Goal: Complete application form: Complete application form

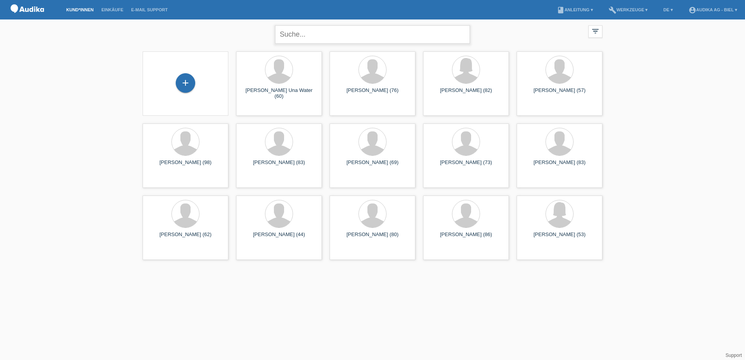
click at [294, 30] on input "text" at bounding box center [372, 34] width 195 height 18
type input "Gerber Margaret"
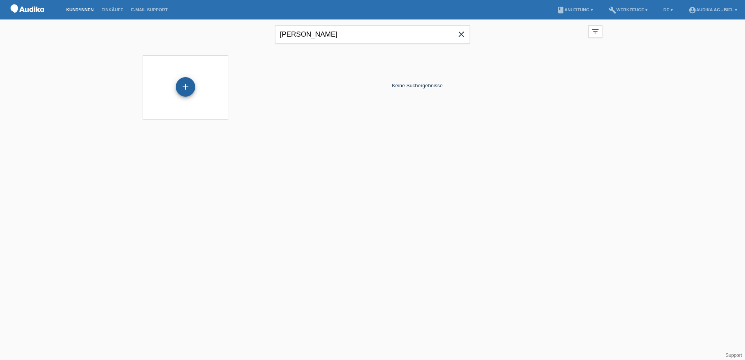
click at [189, 90] on div "+" at bounding box center [185, 86] width 19 height 19
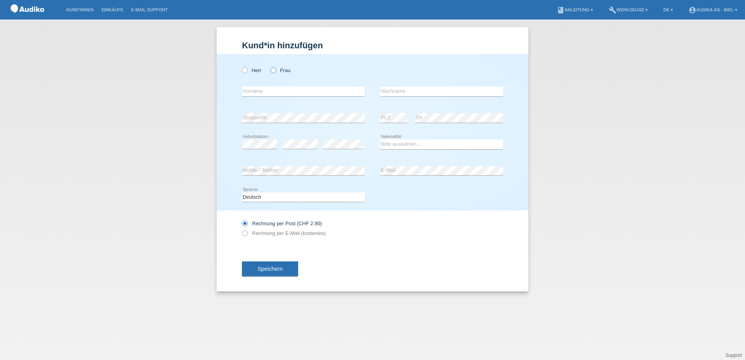
click at [269, 66] on icon at bounding box center [269, 66] width 0 height 0
click at [272, 69] on input "Frau" at bounding box center [272, 69] width 5 height 5
radio input "true"
click at [280, 92] on input "text" at bounding box center [303, 91] width 123 height 10
type input "[PERSON_NAME]"
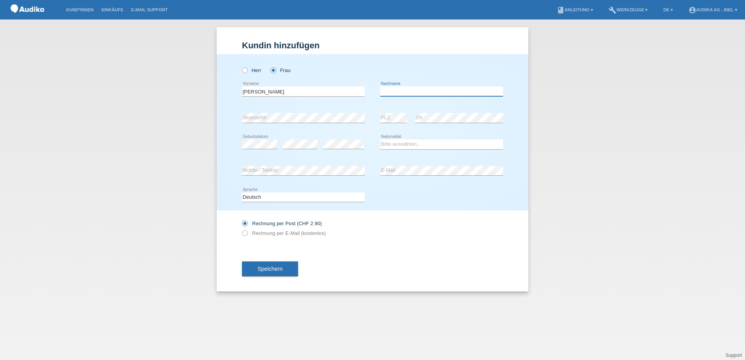
click at [429, 90] on input "text" at bounding box center [441, 91] width 123 height 10
type input "Gerber"
click at [393, 146] on select "Bitte auswählen... Schweiz Deutschland Liechtenstein Österreich ------------ Af…" at bounding box center [441, 143] width 123 height 9
select select "CH"
click at [380, 139] on select "Bitte auswählen... Schweiz Deutschland Liechtenstein Österreich ------------ Af…" at bounding box center [441, 143] width 123 height 9
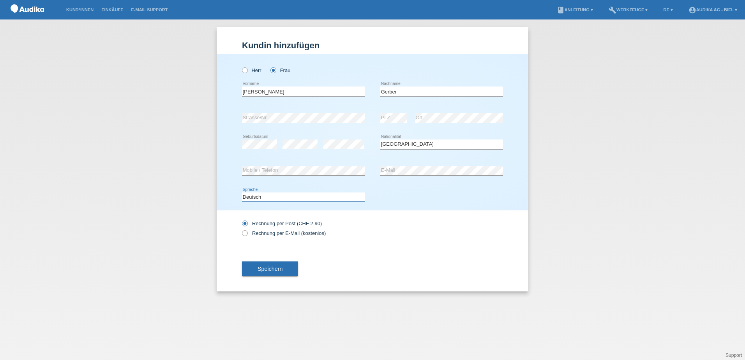
click at [311, 199] on select "Deutsch Français Italiano English" at bounding box center [303, 196] width 123 height 9
select select "fr"
click at [242, 192] on select "Deutsch Français Italiano English" at bounding box center [303, 196] width 123 height 9
click at [290, 273] on button "Speichern" at bounding box center [270, 268] width 56 height 15
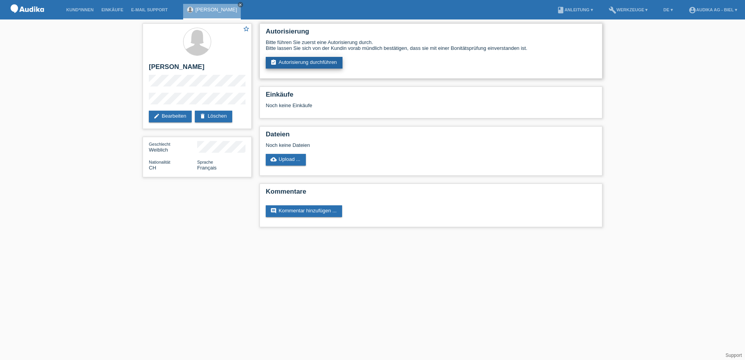
click at [322, 61] on link "assignment_turned_in Autorisierung durchführen" at bounding box center [304, 63] width 77 height 12
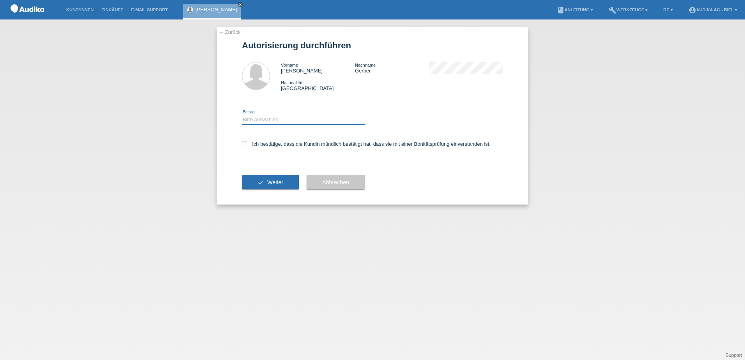
click at [308, 121] on select "Bitte auswählen CHF 1.00 - CHF 499.00 CHF 500.00 - CHF 1'999.00 CHF 2'000.00 - …" at bounding box center [303, 119] width 123 height 9
select select "3"
click at [242, 115] on select "Bitte auswählen CHF 1.00 - CHF 499.00 CHF 500.00 - CHF 1'999.00 CHF 2'000.00 - …" at bounding box center [303, 119] width 123 height 9
click at [253, 141] on label "Ich bestätige, dass die Kundin mündlich bestätigt hat, dass sie mit einer Bonit…" at bounding box center [366, 144] width 249 height 6
click at [247, 141] on input "Ich bestätige, dass die Kundin mündlich bestätigt hat, dass sie mit einer Bonit…" at bounding box center [244, 143] width 5 height 5
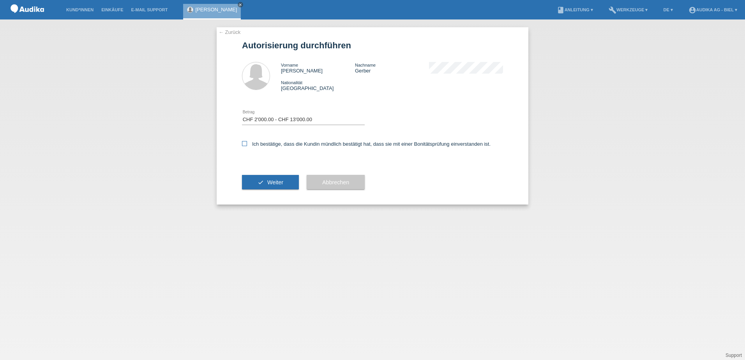
checkbox input "true"
click at [268, 183] on span "Weiter" at bounding box center [275, 182] width 16 height 6
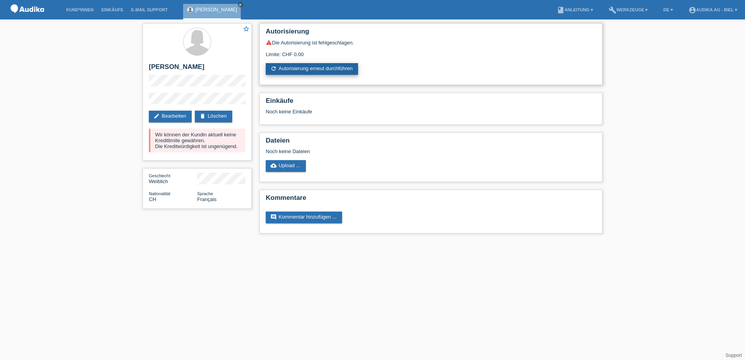
click at [318, 68] on link "refresh Autorisierung erneut durchführen" at bounding box center [312, 69] width 92 height 12
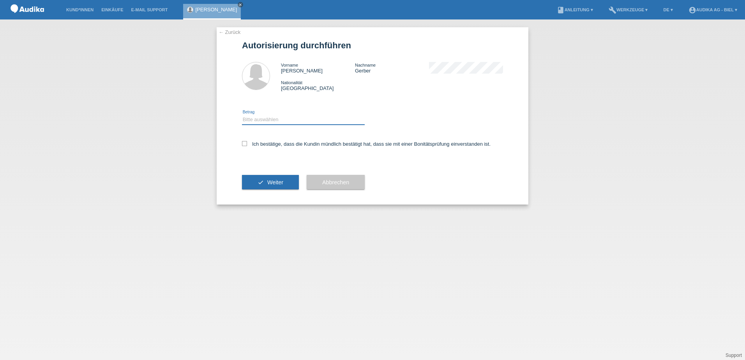
click at [300, 119] on select "Bitte auswählen CHF 1.00 - CHF 499.00 CHF 500.00 - CHF 1'999.00 CHF 2'000.00 - …" at bounding box center [303, 119] width 123 height 9
select select "3"
click at [242, 115] on select "Bitte auswählen CHF 1.00 - CHF 499.00 CHF 500.00 - CHF 1'999.00 CHF 2'000.00 - …" at bounding box center [303, 119] width 123 height 9
click at [247, 143] on icon at bounding box center [244, 143] width 5 height 5
click at [247, 143] on input "Ich bestätige, dass die Kundin mündlich bestätigt hat, dass sie mit einer Bonit…" at bounding box center [244, 143] width 5 height 5
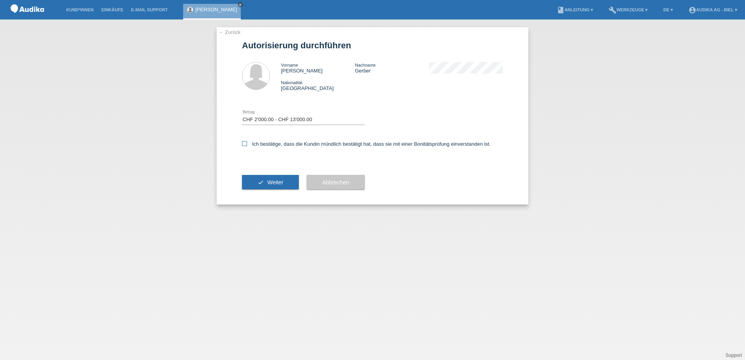
checkbox input "true"
click at [267, 182] on button "check Weiter" at bounding box center [270, 182] width 57 height 15
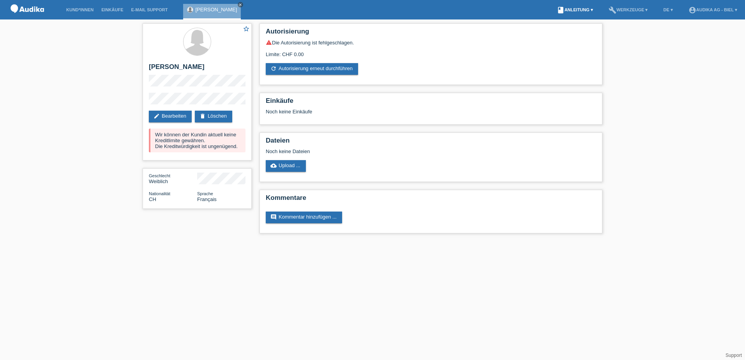
click at [572, 10] on link "book Anleitung ▾" at bounding box center [575, 9] width 44 height 5
click at [577, 9] on link "book Anleitung ▾" at bounding box center [575, 9] width 44 height 5
click at [305, 67] on link "refresh Autorisierung erneut durchführen" at bounding box center [312, 69] width 92 height 12
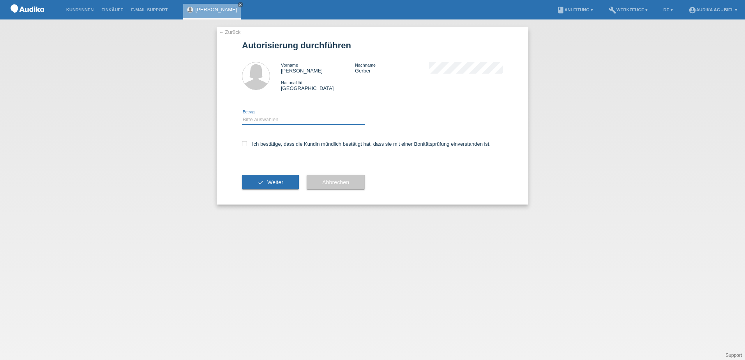
click at [251, 123] on select "Bitte auswählen CHF 1.00 - CHF 499.00 CHF 500.00 - CHF 1'999.00 CHF 2'000.00 - …" at bounding box center [303, 119] width 123 height 9
select select "2"
click at [242, 115] on select "Bitte auswählen CHF 1.00 - CHF 499.00 CHF 500.00 - CHF 1'999.00 CHF 2'000.00 - …" at bounding box center [303, 119] width 123 height 9
click at [245, 143] on icon at bounding box center [244, 143] width 5 height 5
click at [245, 143] on input "Ich bestätige, dass die Kundin mündlich bestätigt hat, dass sie mit einer Bonit…" at bounding box center [244, 143] width 5 height 5
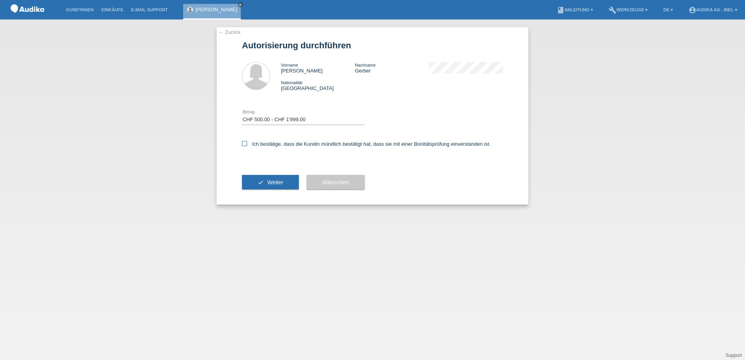
checkbox input "true"
click at [262, 182] on button "check Weiter" at bounding box center [270, 182] width 57 height 15
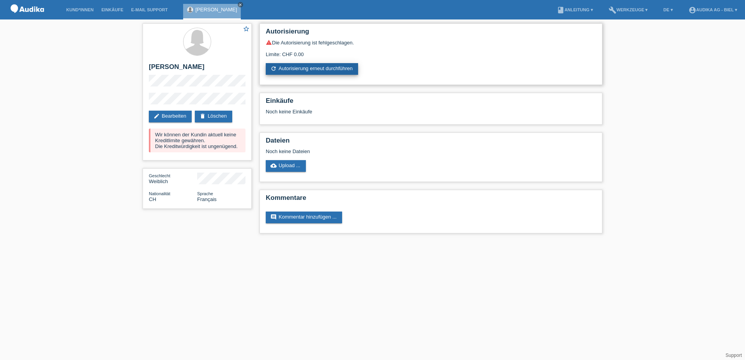
click at [346, 69] on link "refresh Autorisierung erneut durchführen" at bounding box center [312, 69] width 92 height 12
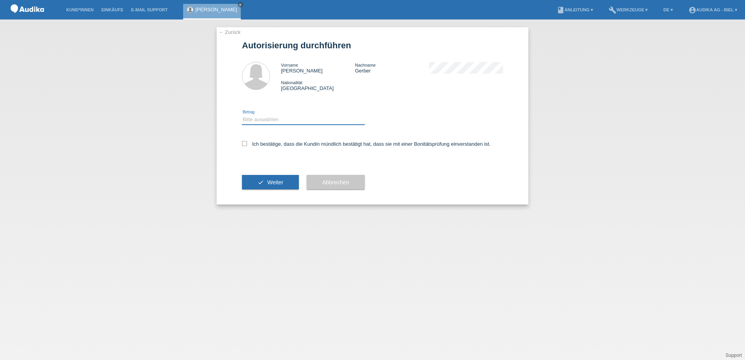
click at [253, 118] on select "Bitte auswählen CHF 1.00 - CHF 499.00 CHF 500.00 - CHF 1'999.00 CHF 2'000.00 - …" at bounding box center [303, 119] width 123 height 9
select select "3"
click at [242, 115] on select "Bitte auswählen CHF 1.00 - CHF 499.00 CHF 500.00 - CHF 1'999.00 CHF 2'000.00 - …" at bounding box center [303, 119] width 123 height 9
click at [245, 144] on icon at bounding box center [244, 143] width 5 height 5
click at [245, 144] on input "Ich bestätige, dass die Kundin mündlich bestätigt hat, dass sie mit einer Bonit…" at bounding box center [244, 143] width 5 height 5
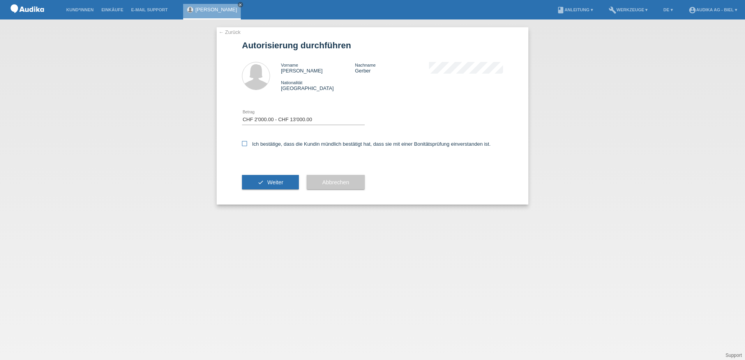
checkbox input "true"
click at [254, 180] on button "check Weiter" at bounding box center [270, 182] width 57 height 15
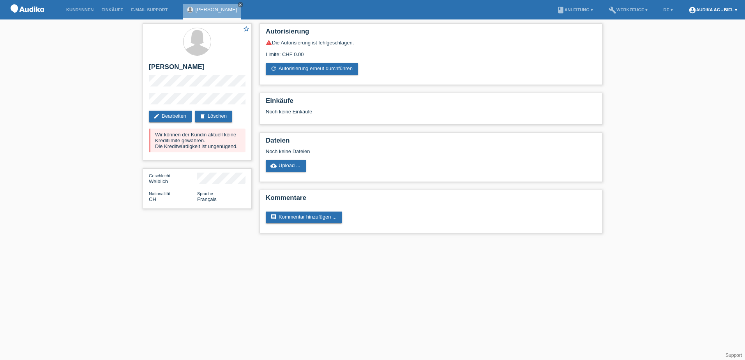
click at [735, 11] on link "account_circle Audika AG - Biel ▾" at bounding box center [713, 9] width 56 height 5
click at [678, 53] on link "Logout" at bounding box center [676, 56] width 16 height 6
